Goal: Transaction & Acquisition: Book appointment/travel/reservation

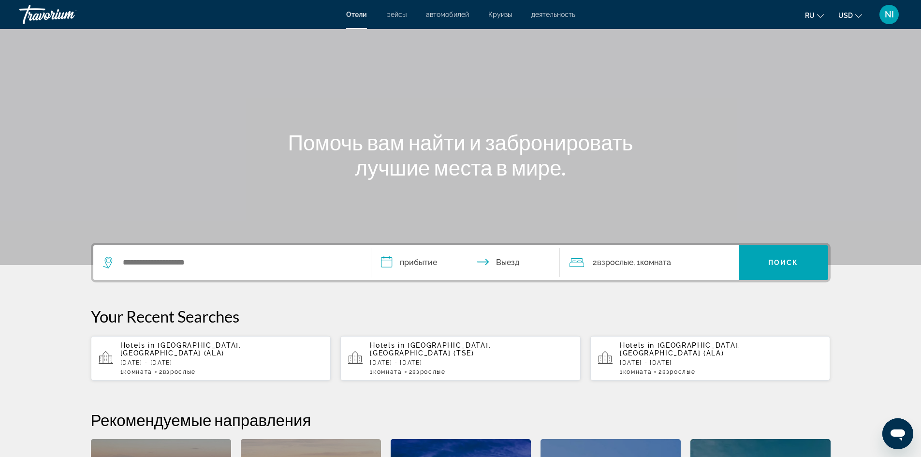
scroll to position [48, 0]
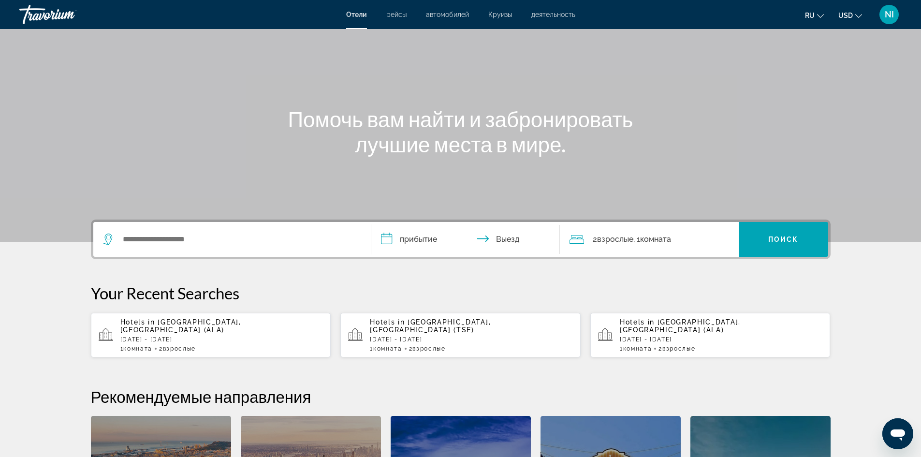
click at [902, 438] on icon "Открыть окно обмена сообщениями" at bounding box center [897, 433] width 17 height 17
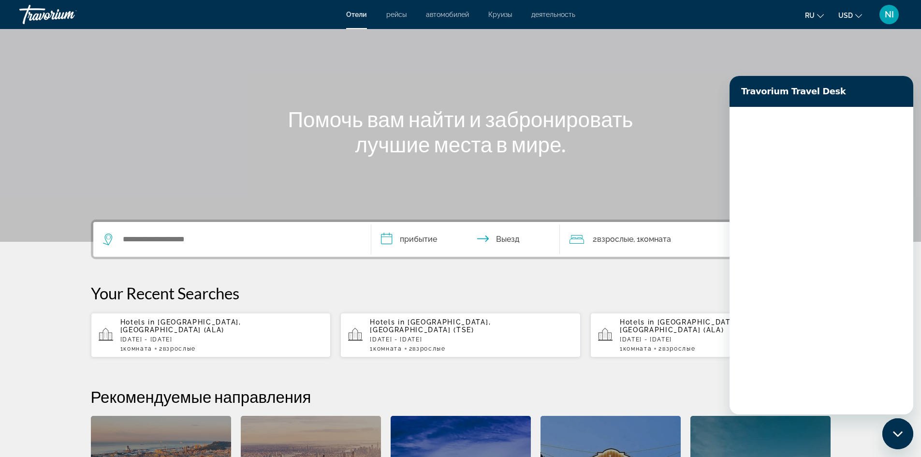
scroll to position [0, 0]
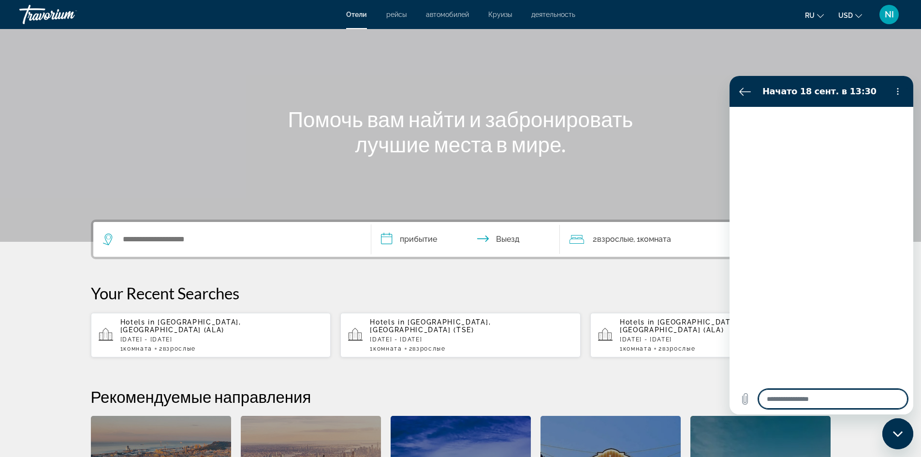
type textarea "*"
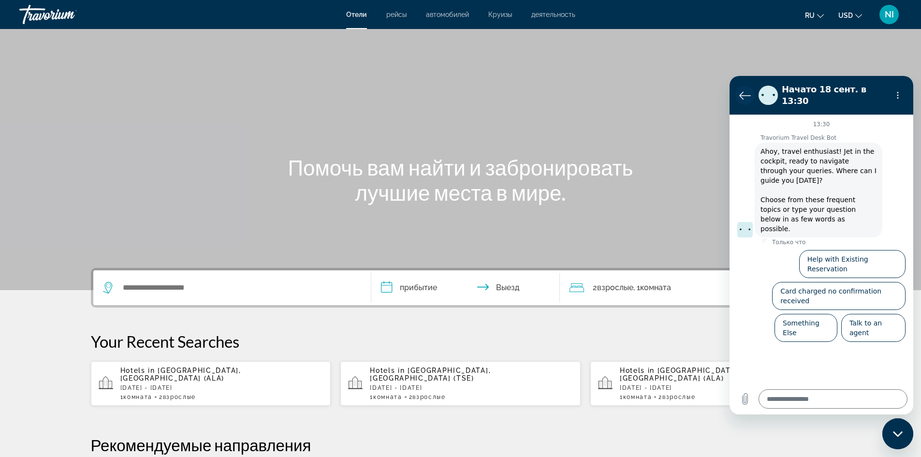
click at [740, 89] on icon "Вернуться к списку разговоров" at bounding box center [745, 95] width 12 height 12
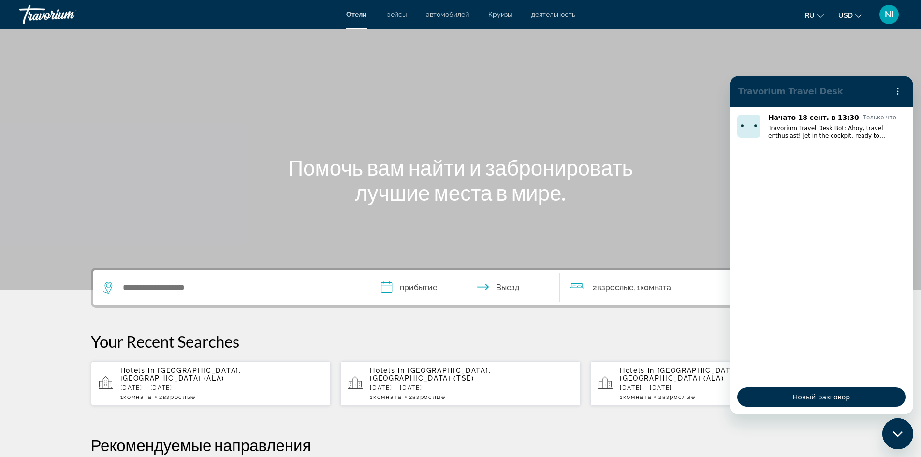
click at [401, 16] on span "рейсы" at bounding box center [396, 15] width 20 height 8
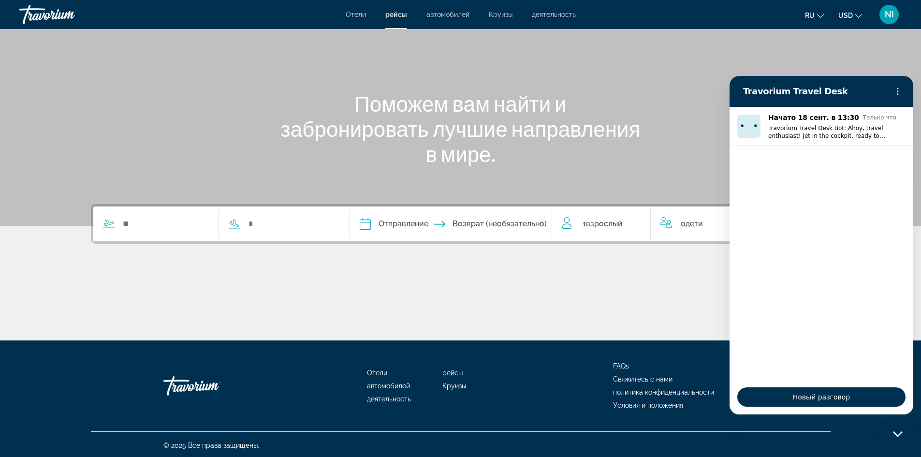
scroll to position [66, 0]
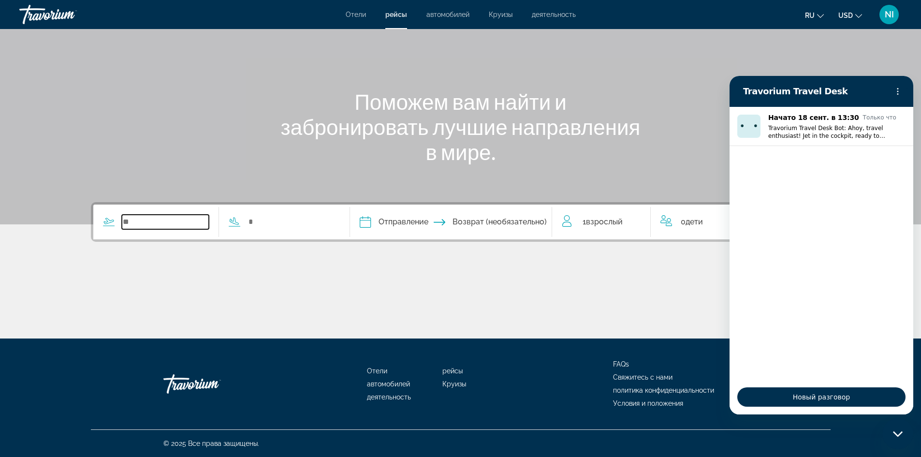
click at [135, 223] on input "Search widget" at bounding box center [166, 222] width 88 height 15
type input "******"
click at [279, 222] on input "Search widget" at bounding box center [292, 222] width 88 height 15
type input "******"
click at [592, 225] on span "Взрослый" at bounding box center [604, 221] width 37 height 9
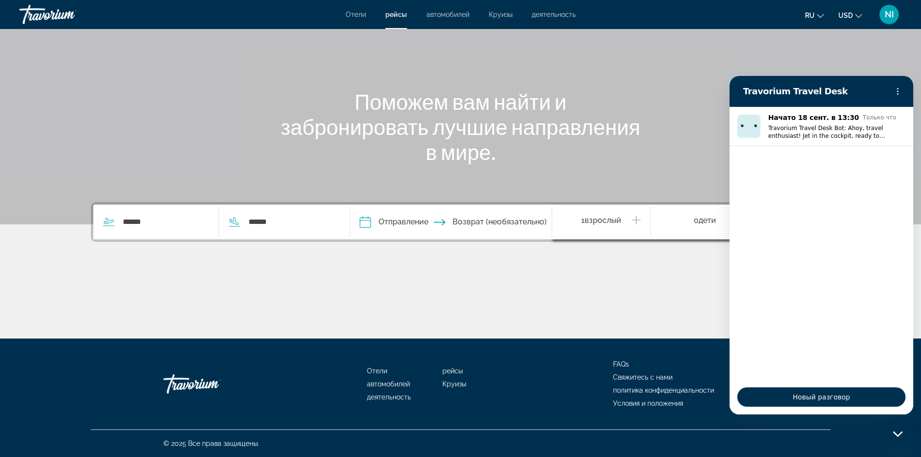
click at [632, 222] on icon "Increment adults" at bounding box center [636, 220] width 9 height 12
click at [692, 117] on div "Поможем вам найти и забронировать лучшие направления в мире." at bounding box center [461, 126] width 778 height 75
click at [675, 313] on div "Main content" at bounding box center [461, 302] width 740 height 73
click at [705, 308] on div "Main content" at bounding box center [461, 302] width 740 height 73
click at [695, 166] on div "Main content" at bounding box center [460, 79] width 921 height 290
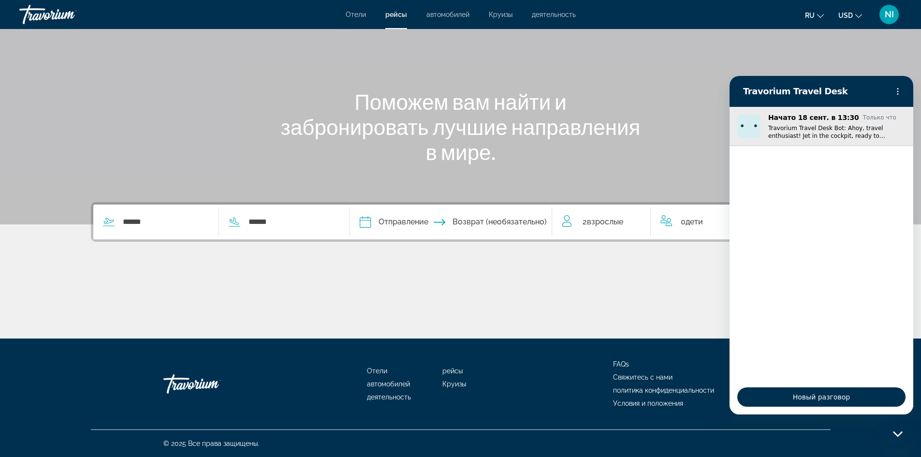
click at [746, 124] on img "Разговор начат 18 сент. в Только что, Сообщение от пользователя Travorium Trave…" at bounding box center [748, 126] width 23 height 23
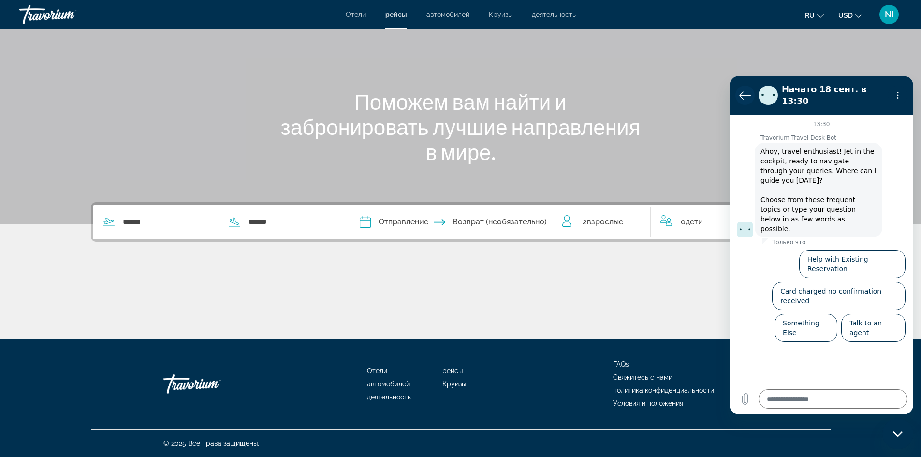
click at [741, 93] on icon "Вернуться к списку разговоров" at bounding box center [745, 95] width 12 height 12
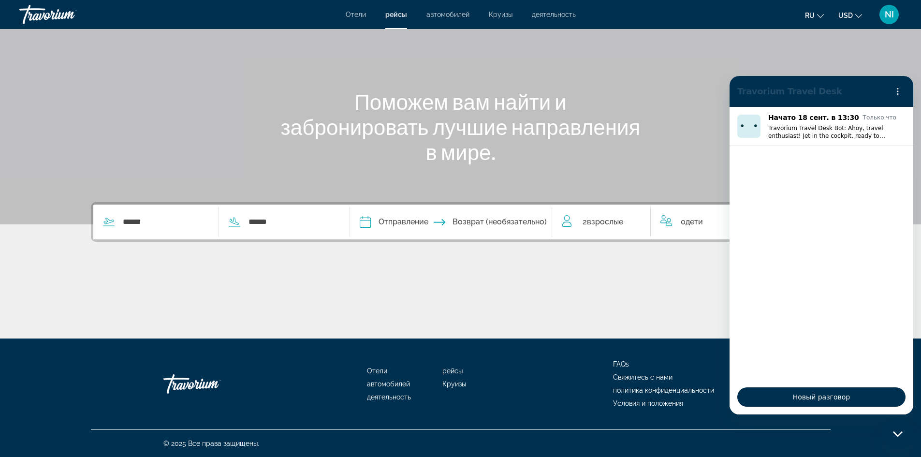
click at [898, 433] on icon "Закрыть окно обмена сообщениями" at bounding box center [898, 434] width 10 height 6
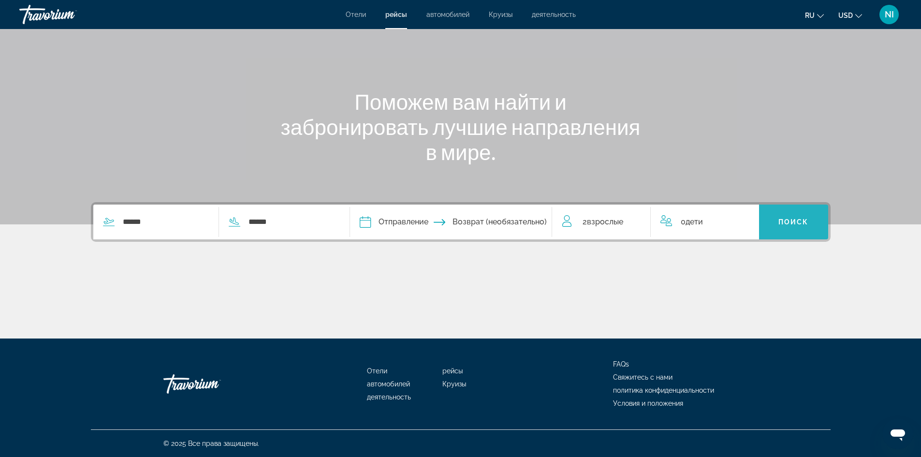
click at [804, 221] on span "Поиск" at bounding box center [793, 222] width 30 height 8
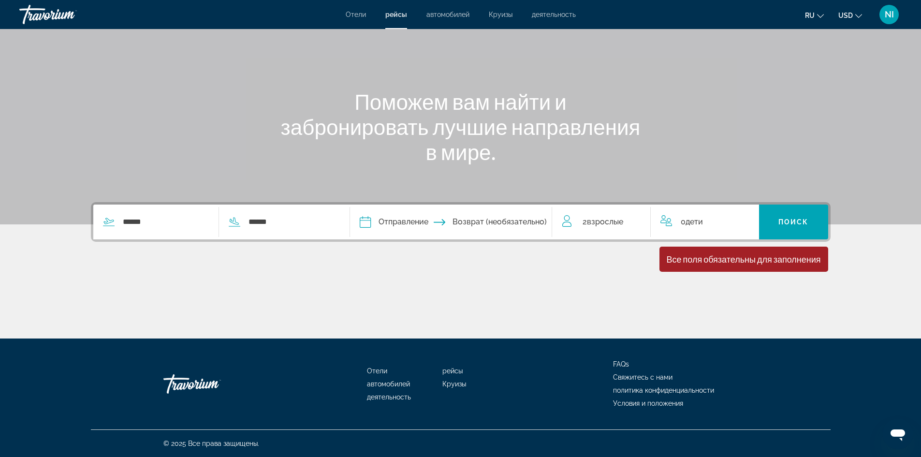
click at [437, 223] on input "Depart date" at bounding box center [407, 224] width 100 height 38
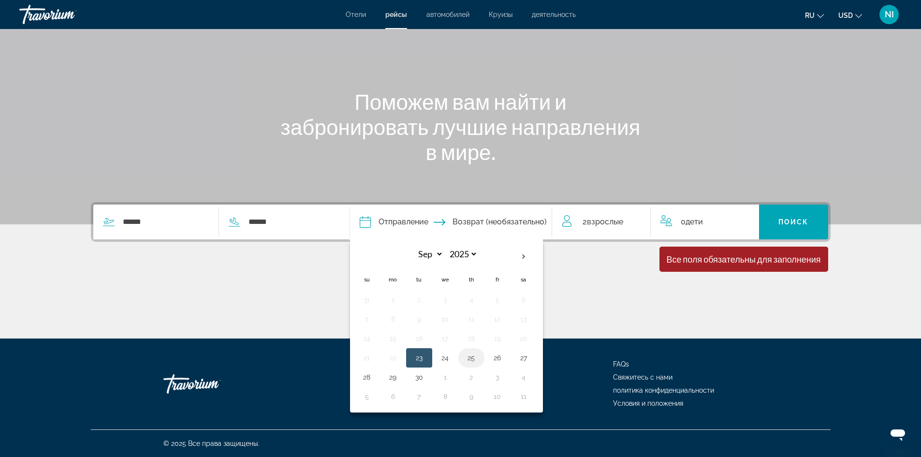
click at [476, 359] on button "25" at bounding box center [471, 358] width 15 height 14
type input "**********"
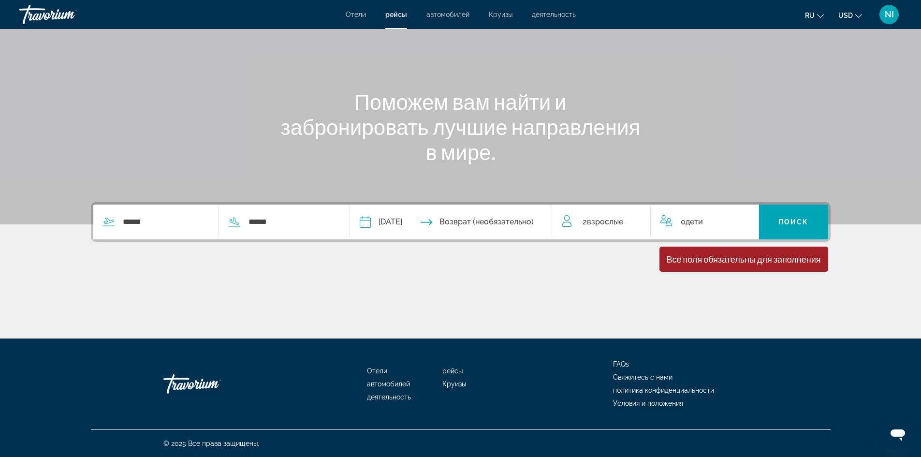
click at [439, 218] on input "**********" at bounding box center [407, 224] width 100 height 38
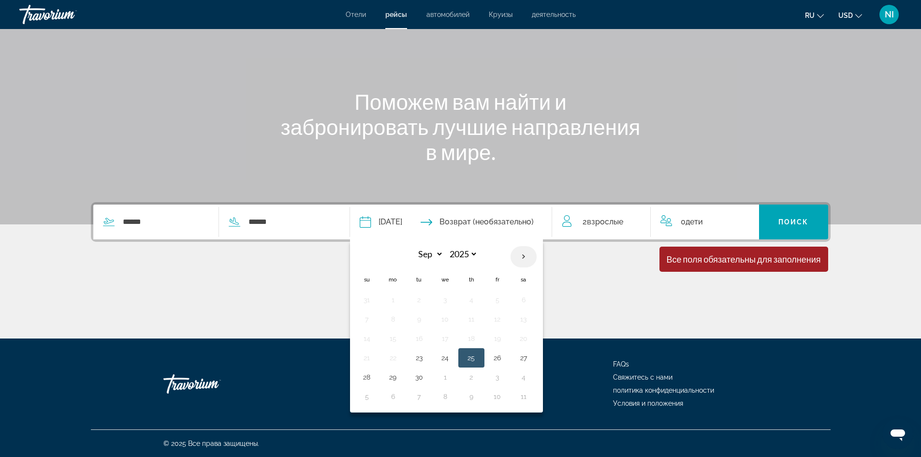
click at [528, 254] on th "Next month" at bounding box center [524, 256] width 26 height 21
select select "*"
click at [499, 302] on button "3" at bounding box center [497, 300] width 15 height 14
type input "**********"
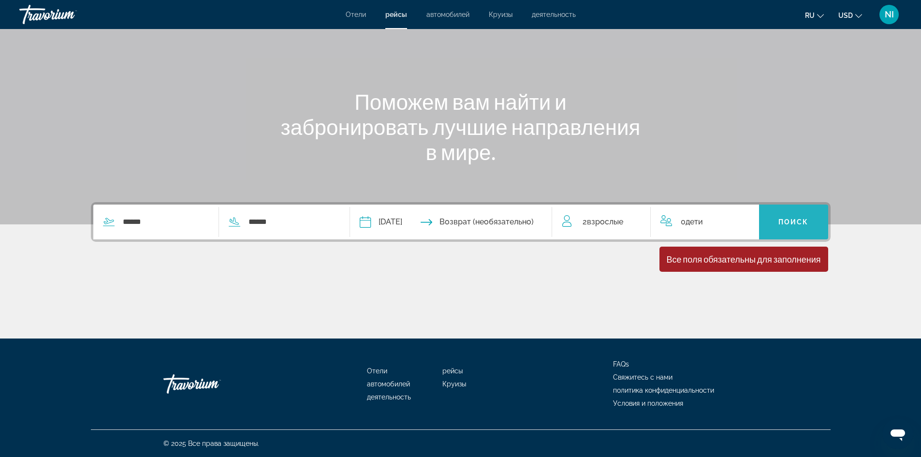
click at [796, 229] on span "Search widget" at bounding box center [793, 221] width 69 height 23
click at [799, 223] on span "Поиск" at bounding box center [793, 222] width 30 height 8
click at [777, 265] on div "Все поля обязательны для заполнения Children ages are required" at bounding box center [744, 259] width 169 height 25
click at [788, 228] on span "Search widget" at bounding box center [793, 221] width 69 height 23
click at [502, 223] on input "Return date" at bounding box center [506, 224] width 100 height 38
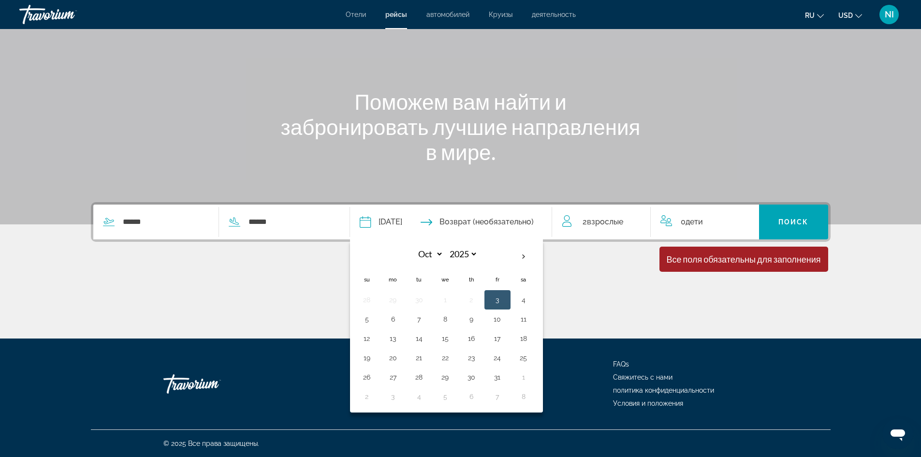
click at [503, 298] on button "3" at bounding box center [497, 300] width 15 height 14
type input "**********"
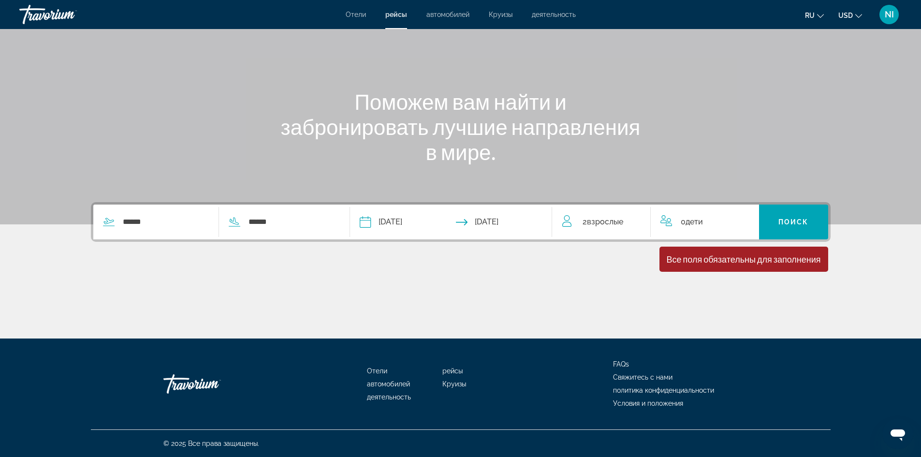
click at [422, 225] on input "**********" at bounding box center [407, 224] width 100 height 38
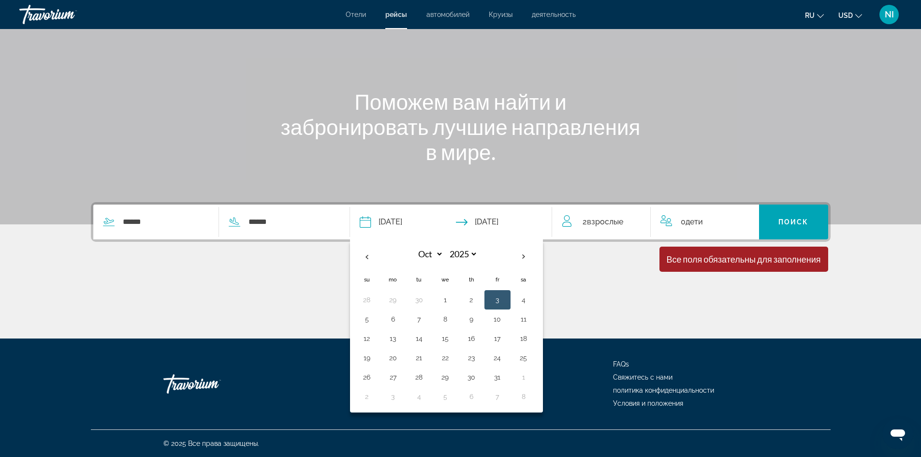
click at [505, 300] on button "3" at bounding box center [497, 300] width 15 height 14
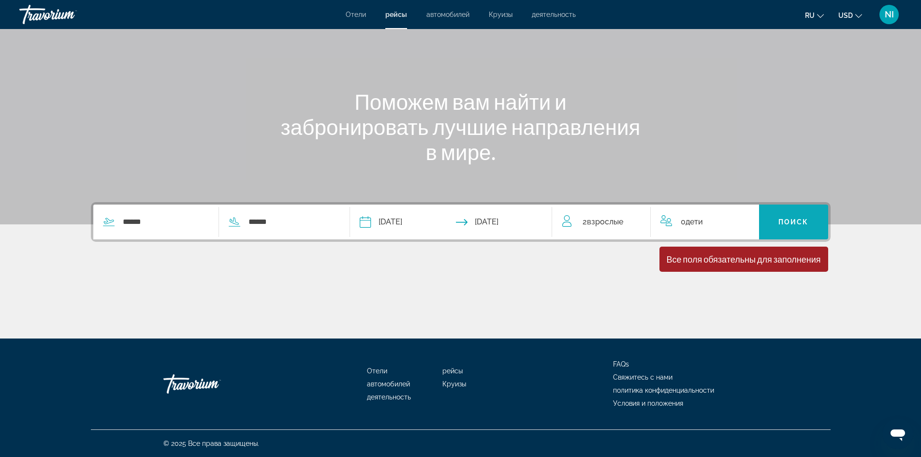
click at [783, 224] on span "Поиск" at bounding box center [793, 222] width 30 height 8
click at [749, 262] on div "Все поля обязательны для заполнения" at bounding box center [744, 259] width 154 height 11
click at [132, 224] on input "******" at bounding box center [166, 222] width 88 height 15
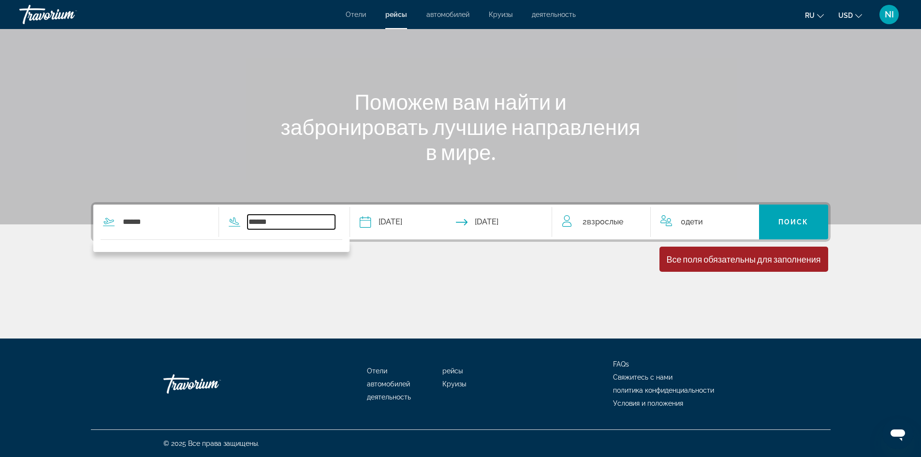
click at [291, 228] on input "******" at bounding box center [292, 222] width 88 height 15
click at [105, 222] on icon "Search widget" at bounding box center [109, 222] width 12 height 12
click at [405, 228] on input "**********" at bounding box center [407, 224] width 100 height 38
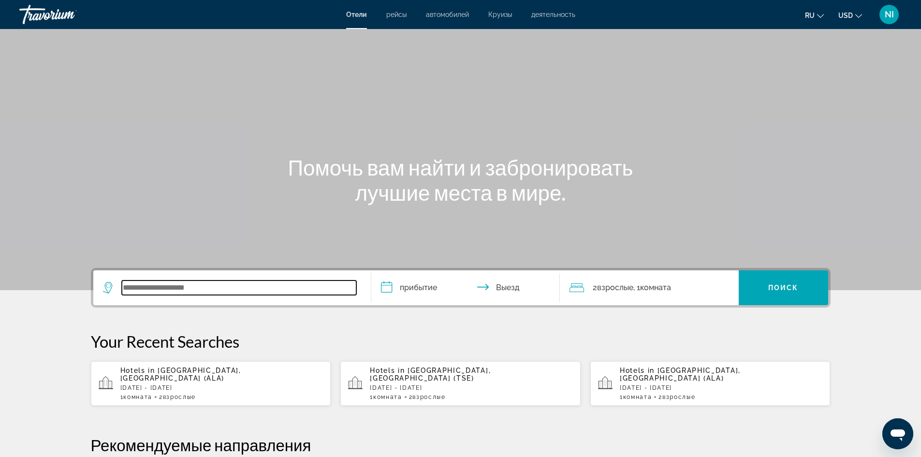
click at [189, 294] on input "Search widget" at bounding box center [239, 287] width 235 height 15
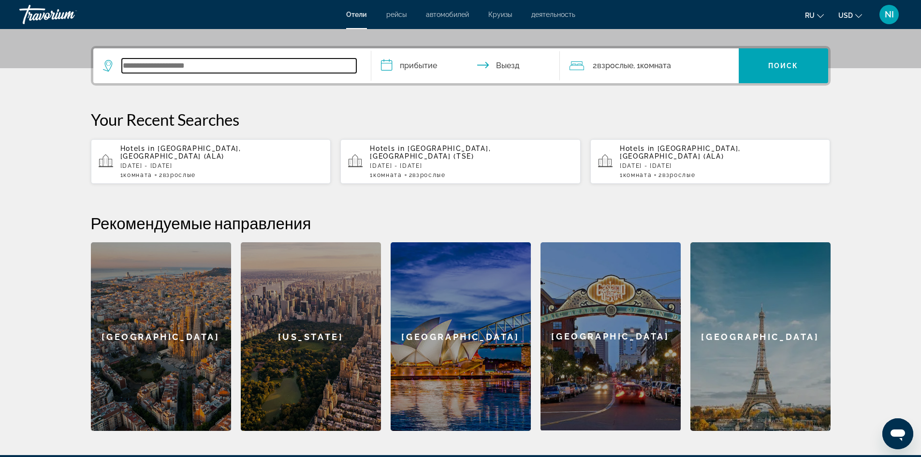
scroll to position [236, 0]
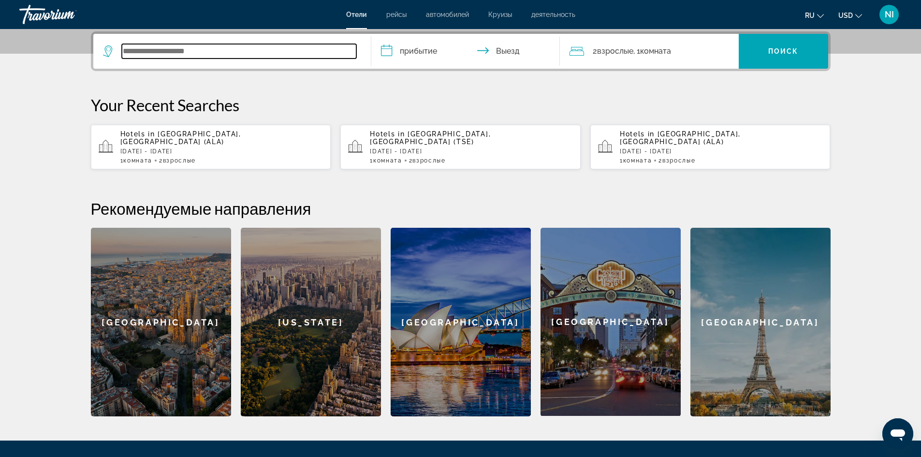
click at [146, 53] on input "Search widget" at bounding box center [239, 51] width 235 height 15
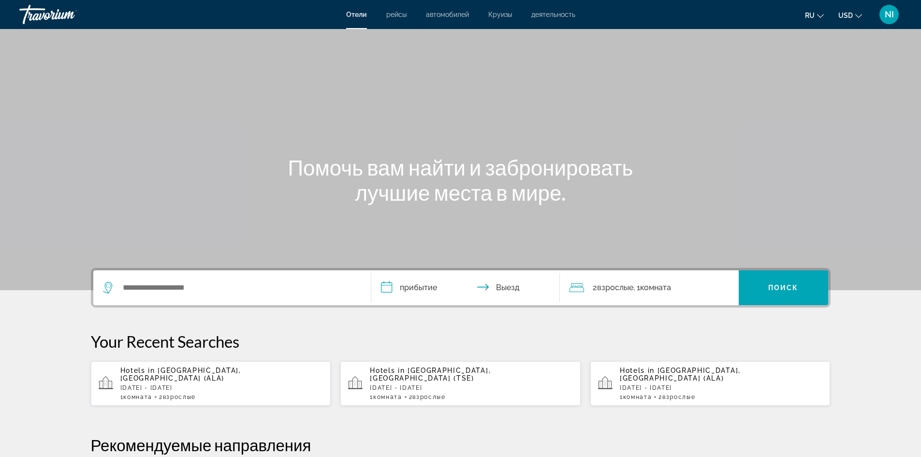
click at [396, 19] on div "Отели рейсы автомобилей Круизы деятельность Отели рейсы автомобилей Круизы деят…" at bounding box center [460, 14] width 921 height 25
click at [397, 17] on span "рейсы" at bounding box center [396, 15] width 20 height 8
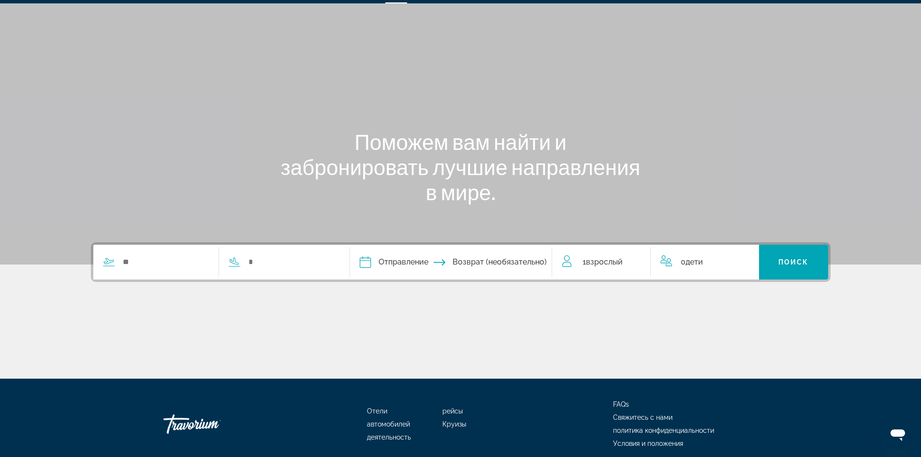
scroll to position [66, 0]
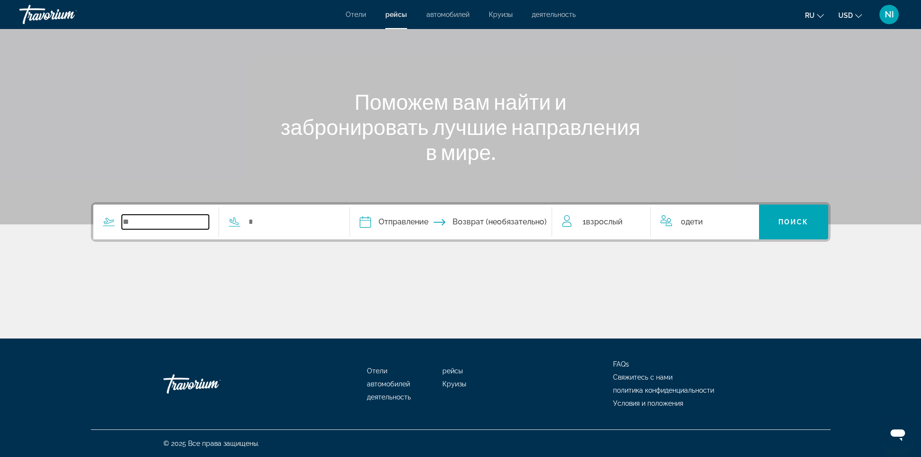
click at [139, 227] on input "Search widget" at bounding box center [166, 222] width 88 height 15
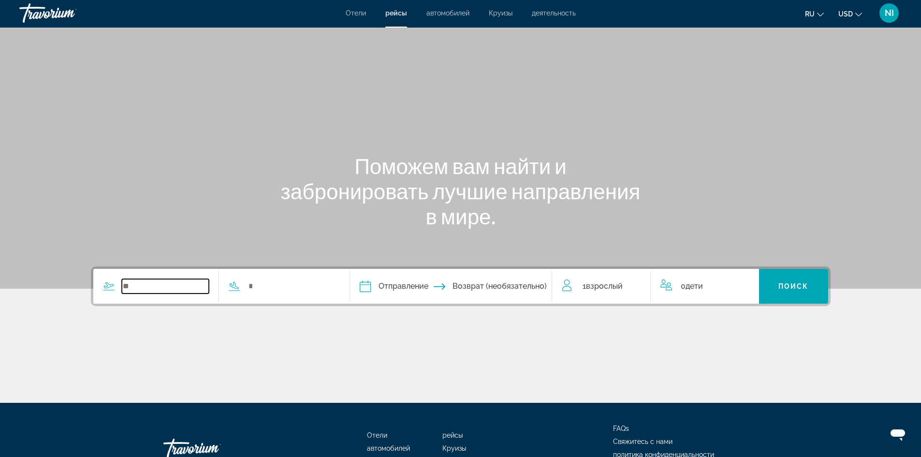
scroll to position [0, 0]
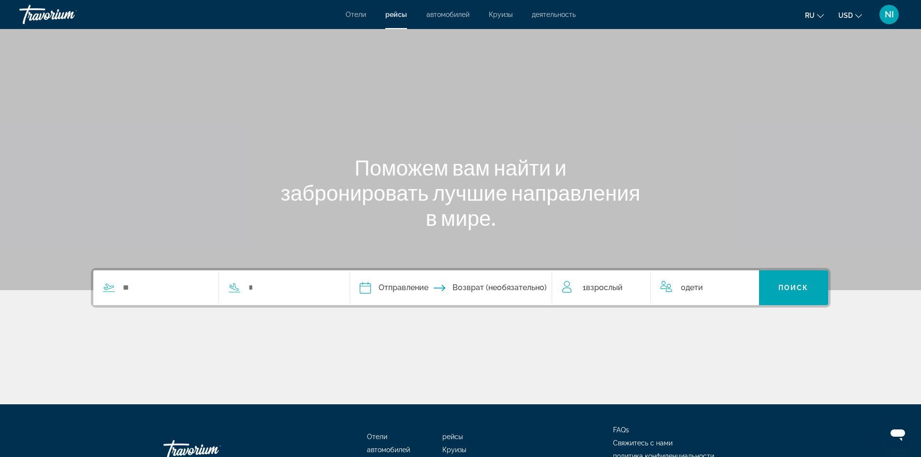
click at [557, 15] on span "деятельность" at bounding box center [554, 15] width 44 height 8
